Goal: Transaction & Acquisition: Purchase product/service

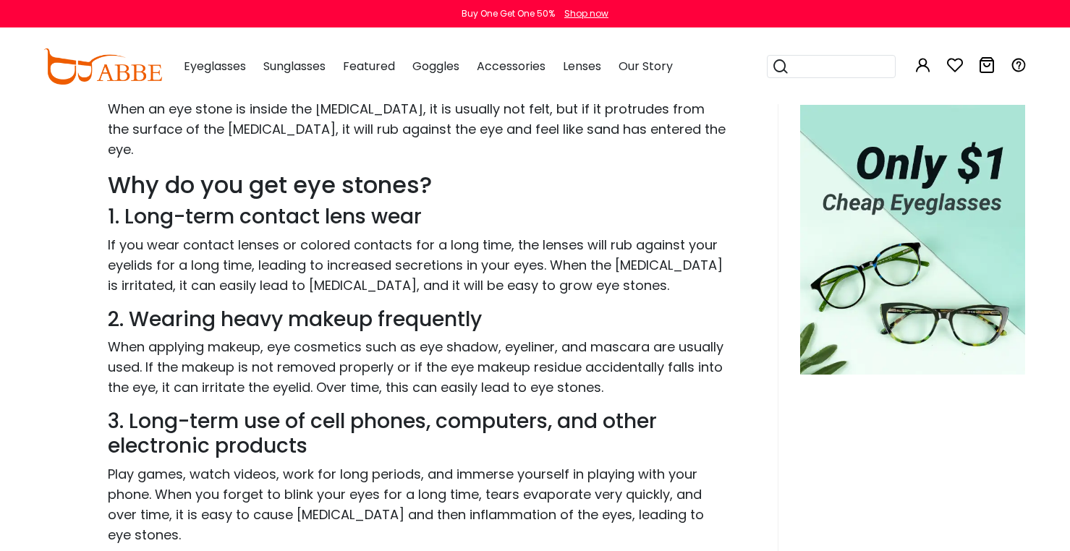
scroll to position [506, 0]
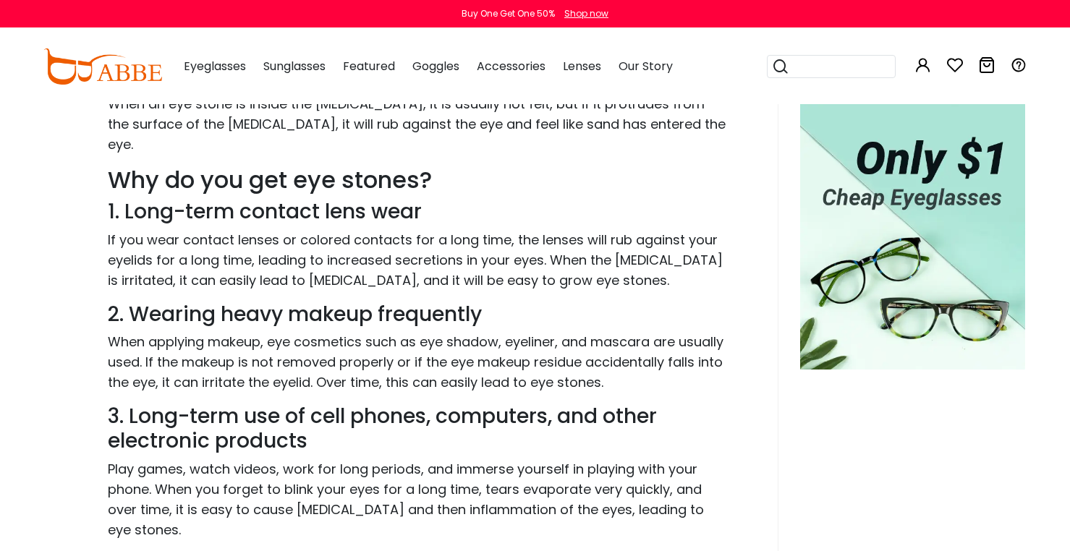
click at [572, 89] on button "Later" at bounding box center [564, 93] width 65 height 36
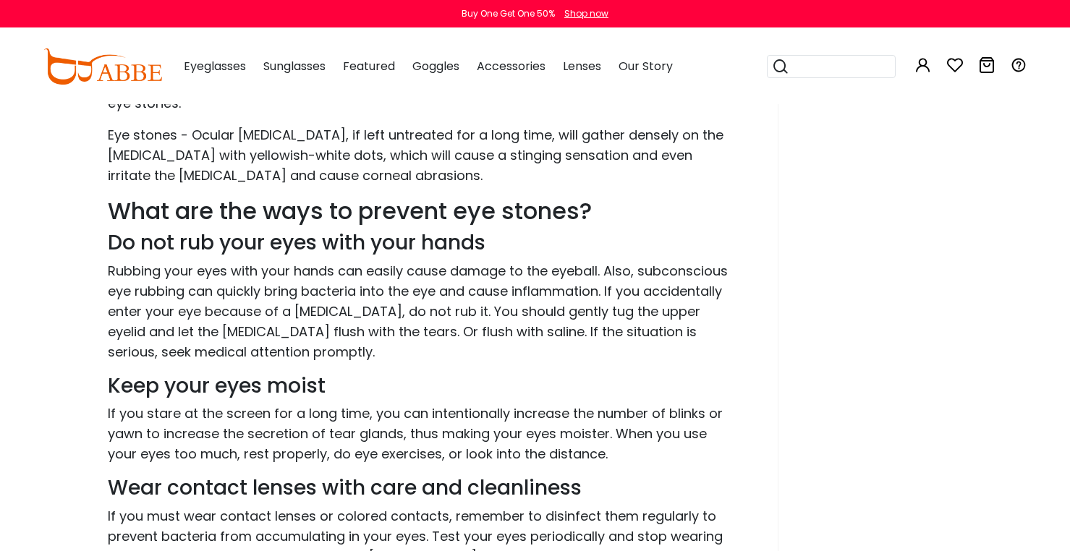
scroll to position [941, 0]
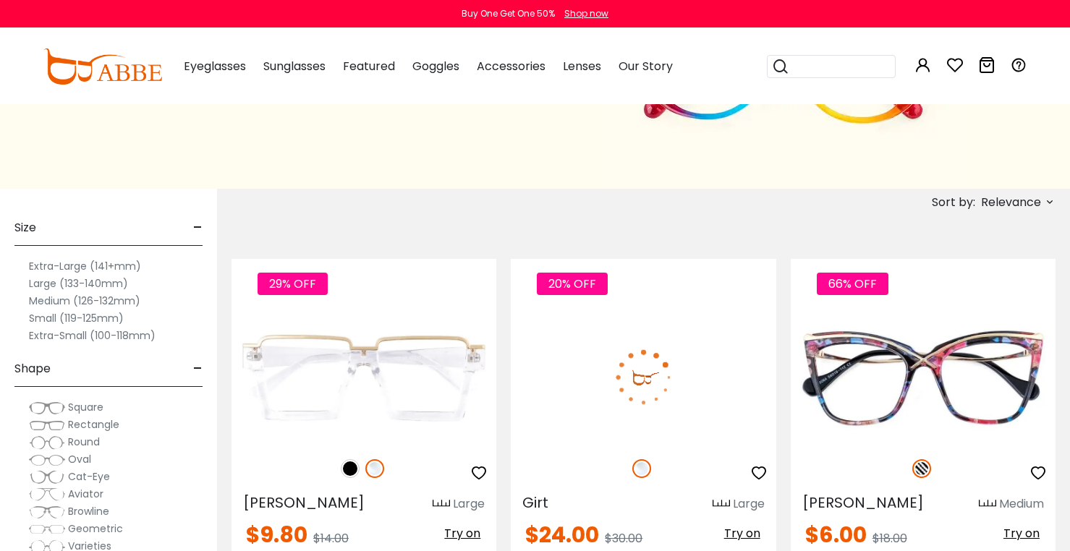
scroll to position [217, 0]
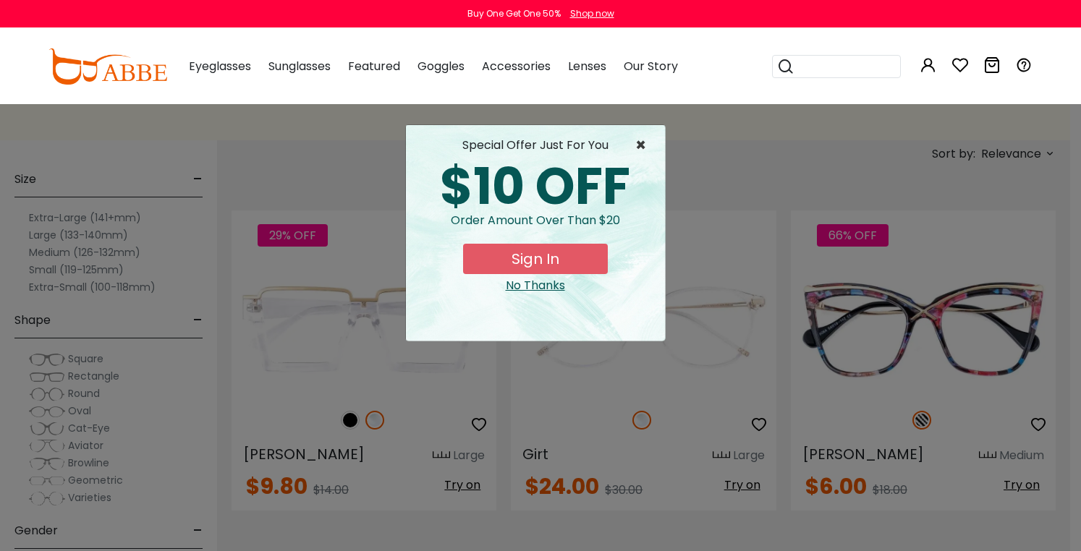
click at [640, 142] on span "×" at bounding box center [644, 145] width 18 height 17
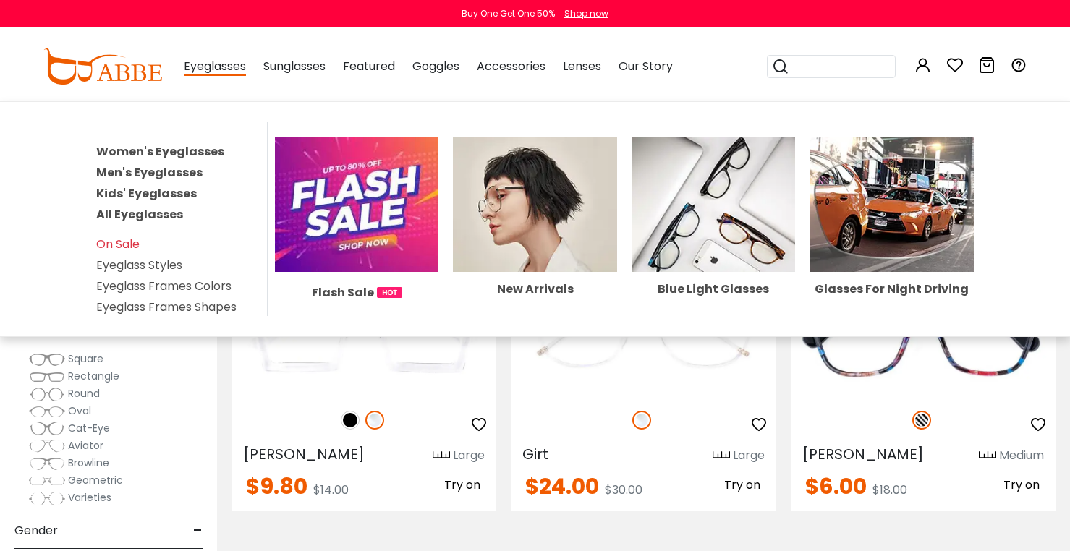
click at [217, 70] on span "Eyeglasses" at bounding box center [215, 67] width 62 height 18
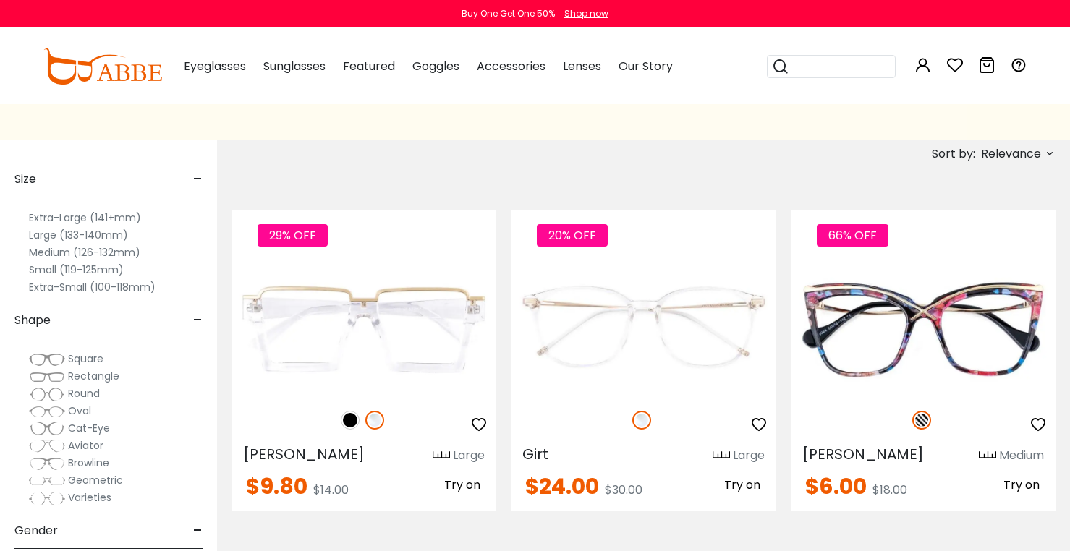
click at [103, 374] on span "Rectangle" at bounding box center [93, 376] width 51 height 14
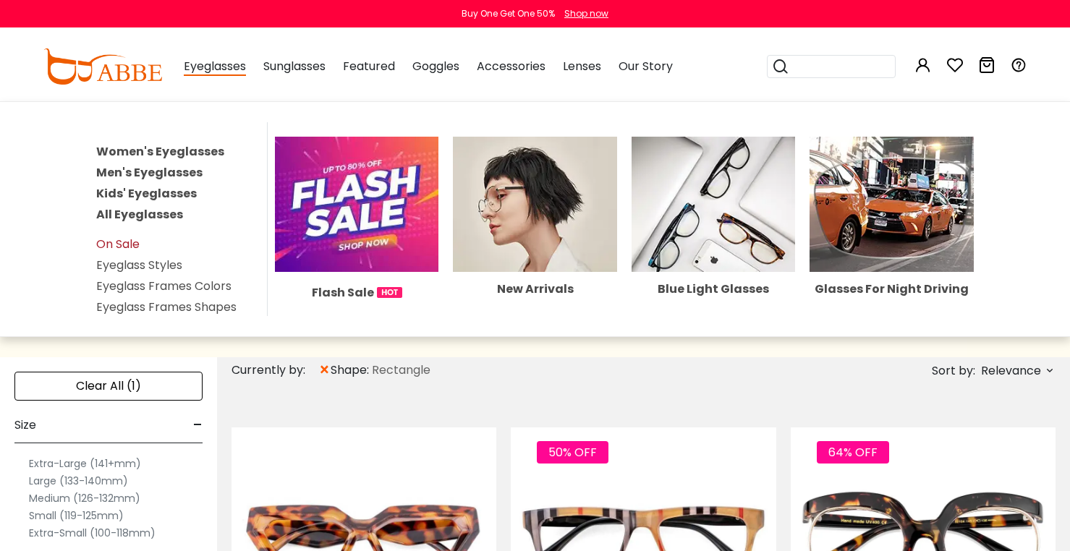
click at [133, 245] on link "On Sale" at bounding box center [117, 244] width 43 height 17
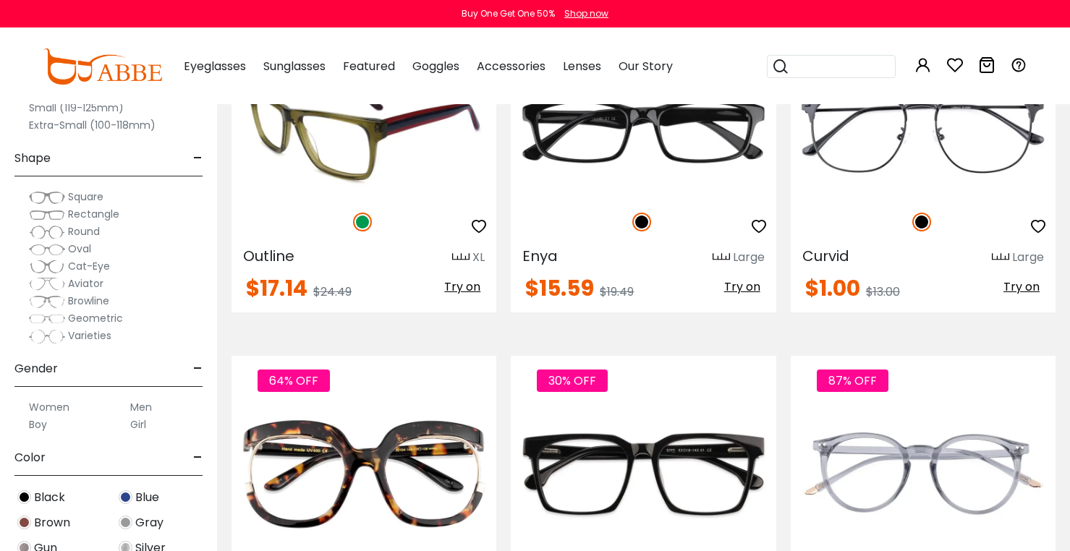
scroll to position [4920, 0]
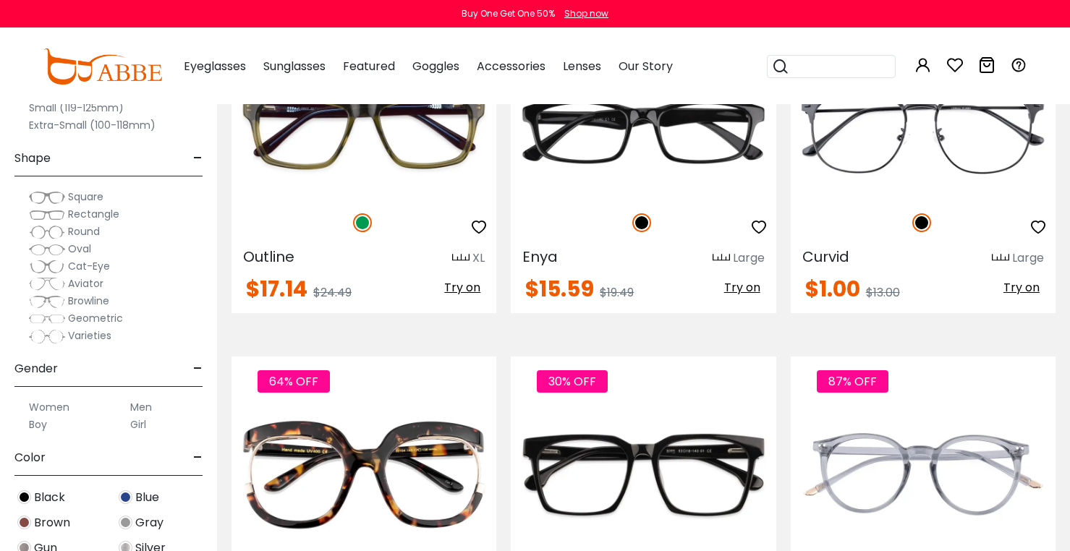
click at [54, 407] on label "Women" at bounding box center [49, 407] width 41 height 17
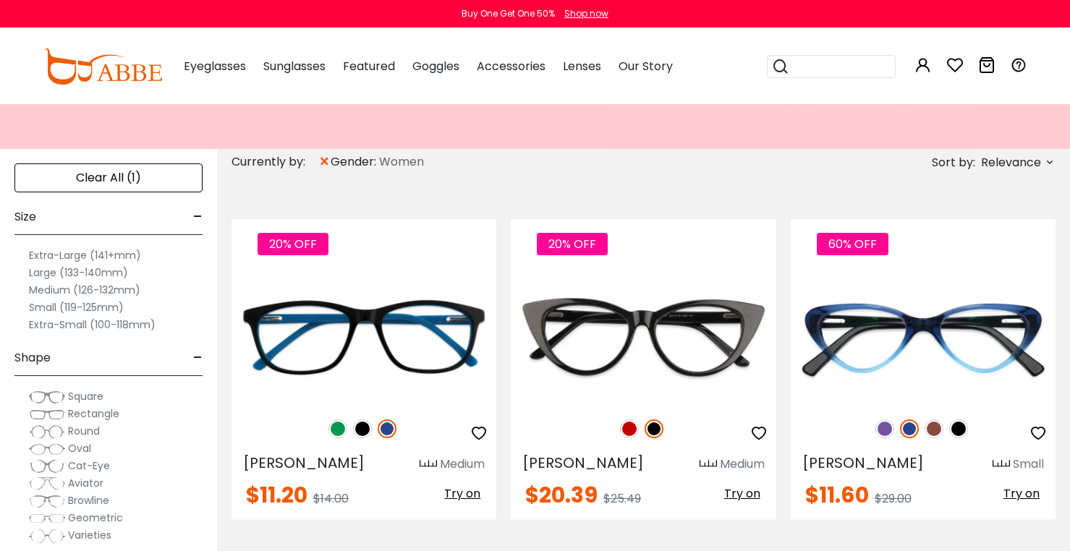
scroll to position [217, 0]
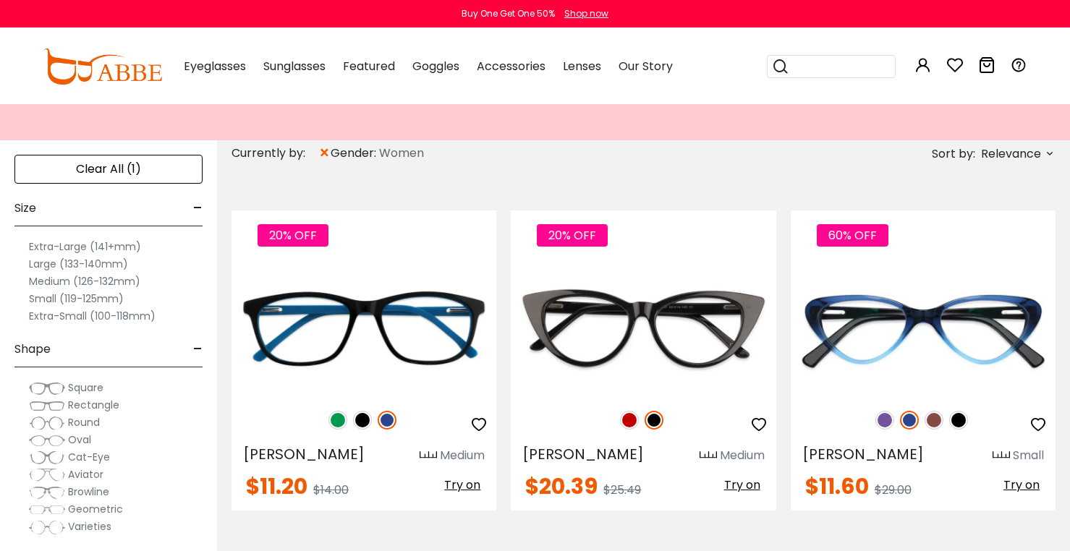
click at [113, 407] on span "Rectangle" at bounding box center [93, 405] width 51 height 14
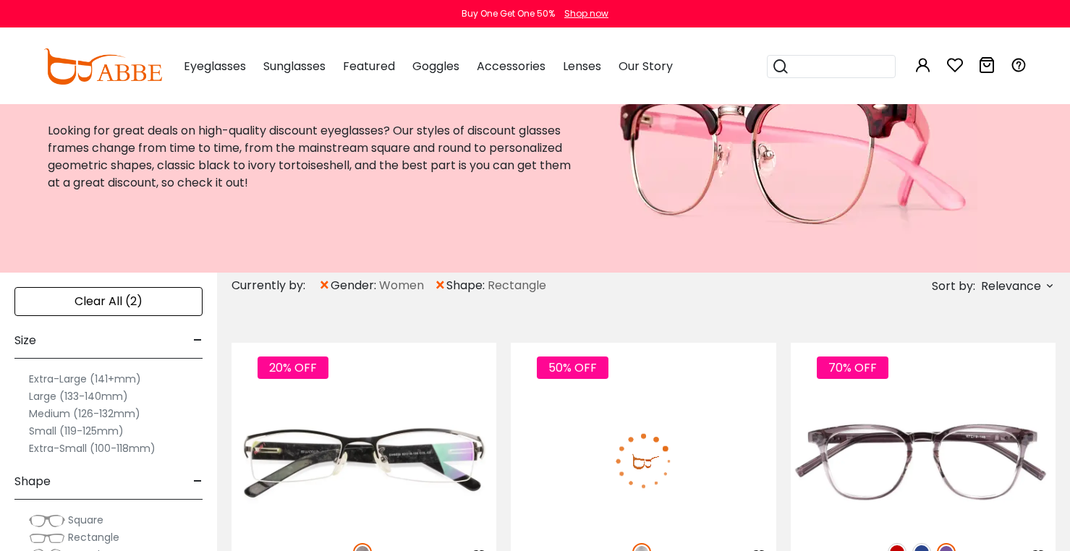
scroll to position [217, 0]
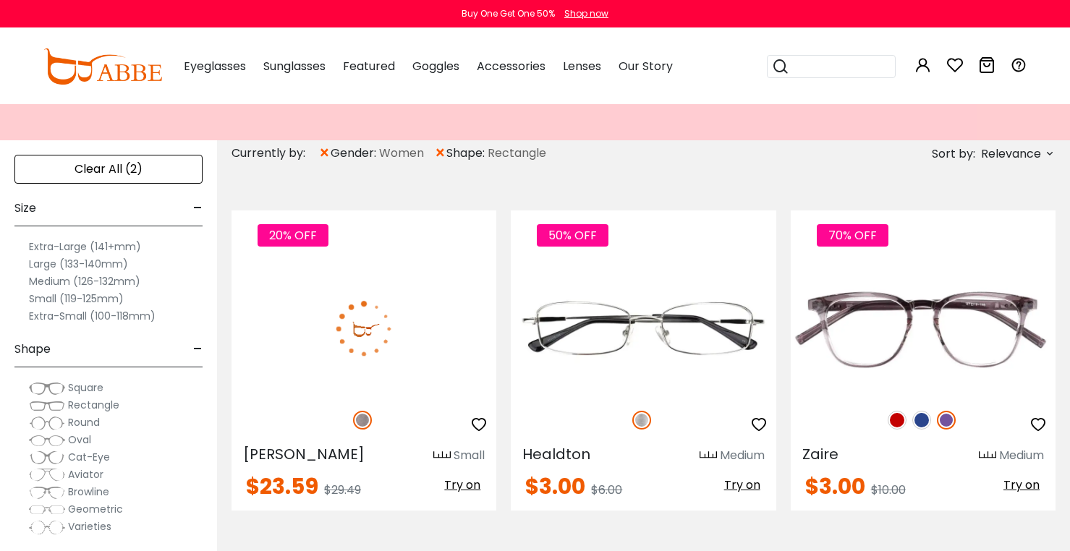
click at [357, 420] on img at bounding box center [362, 420] width 19 height 19
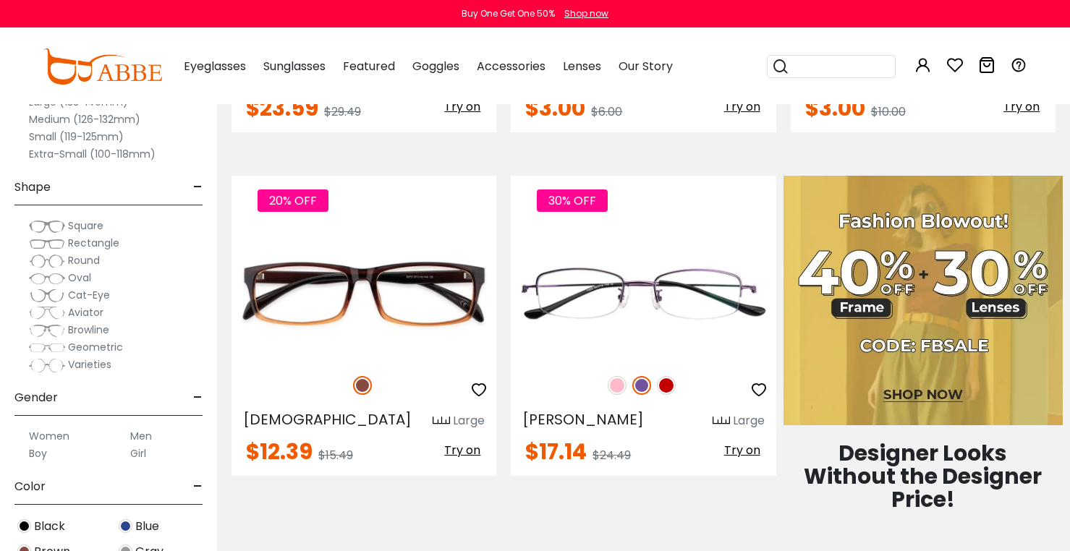
scroll to position [651, 0]
